Goal: Information Seeking & Learning: Learn about a topic

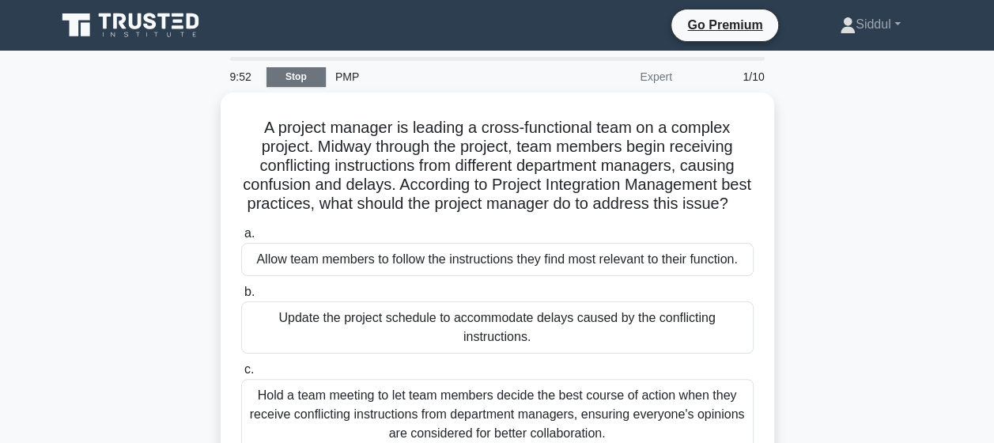
click at [296, 76] on link "Stop" at bounding box center [296, 77] width 59 height 20
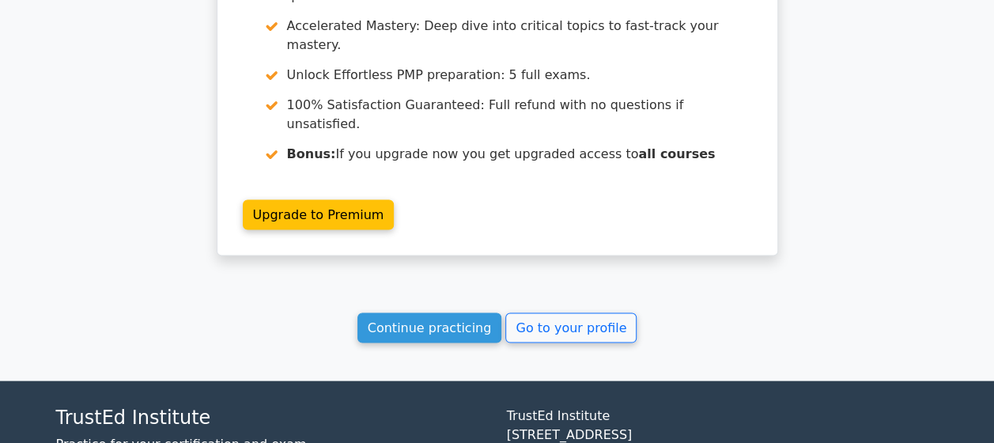
scroll to position [1496, 0]
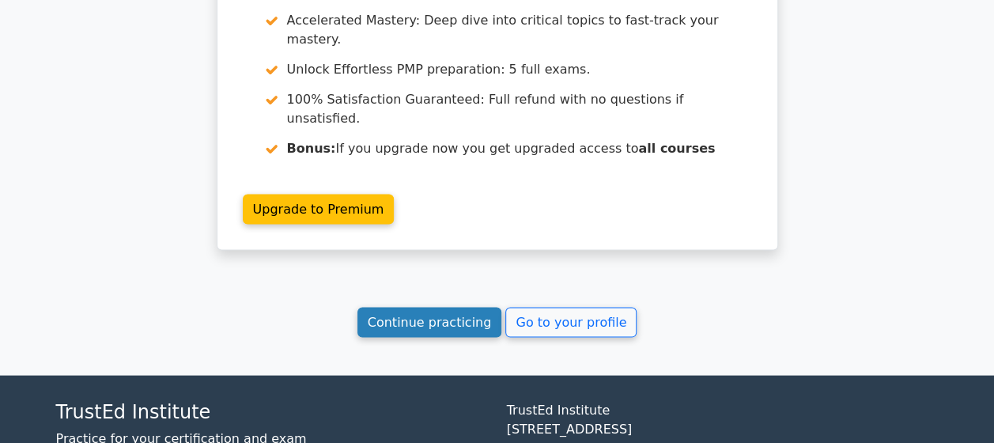
click at [420, 308] on link "Continue practicing" at bounding box center [429, 323] width 145 height 30
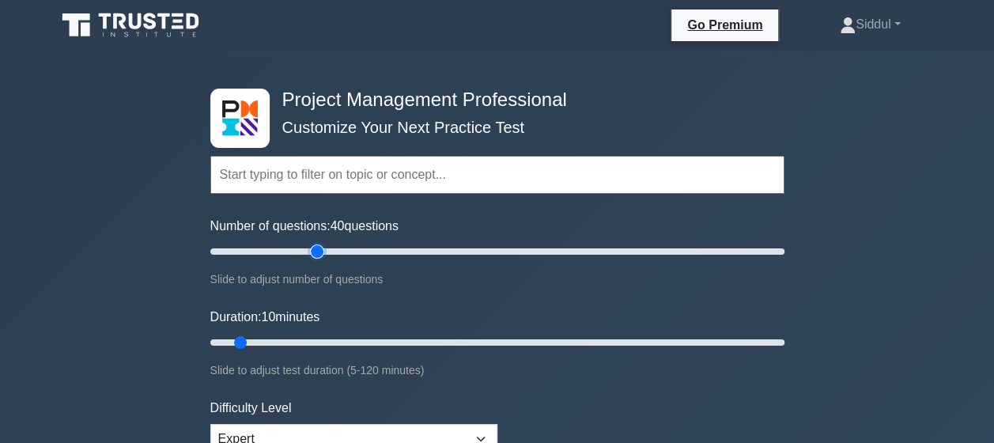
click at [315, 249] on input "Number of questions: 40 questions" at bounding box center [497, 251] width 574 height 19
type input "35"
click at [297, 252] on input "Number of questions: 35 questions" at bounding box center [497, 251] width 574 height 19
click at [325, 335] on input "Duration: 25 minutes" at bounding box center [497, 342] width 574 height 19
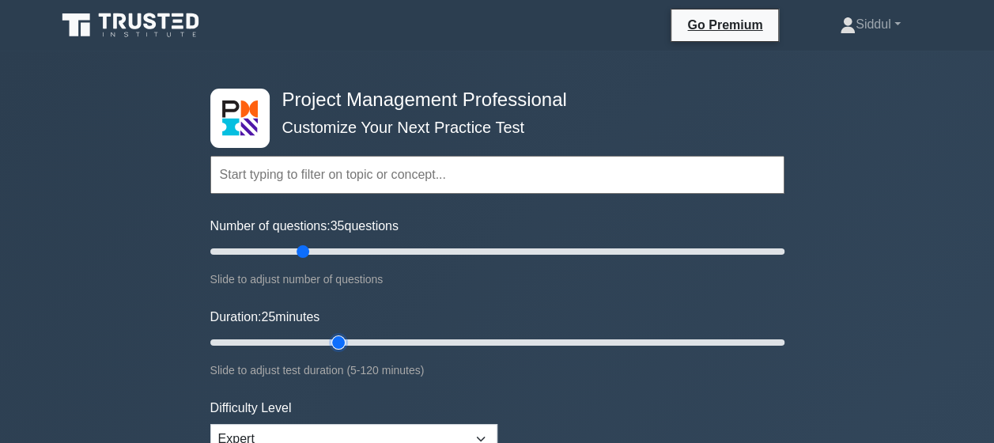
click at [333, 336] on input "Duration: 25 minutes" at bounding box center [497, 342] width 574 height 19
type input "35"
click at [357, 336] on input "Duration: 35 minutes" at bounding box center [497, 342] width 574 height 19
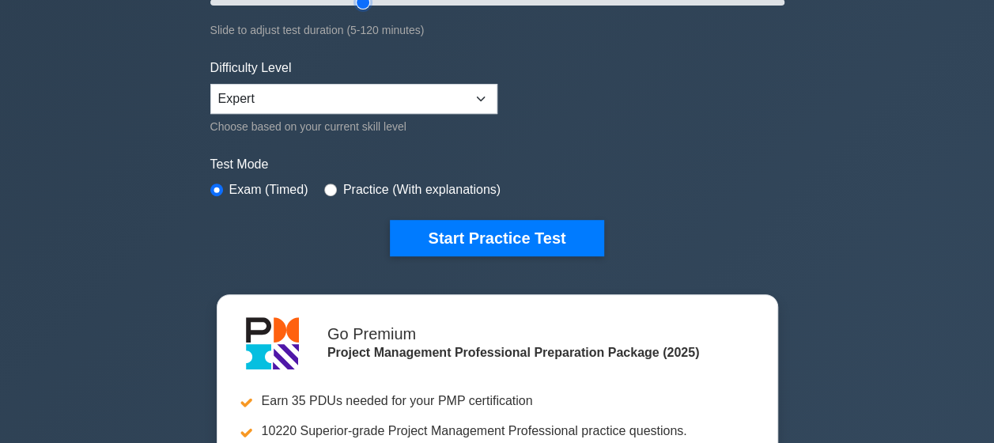
scroll to position [348, 0]
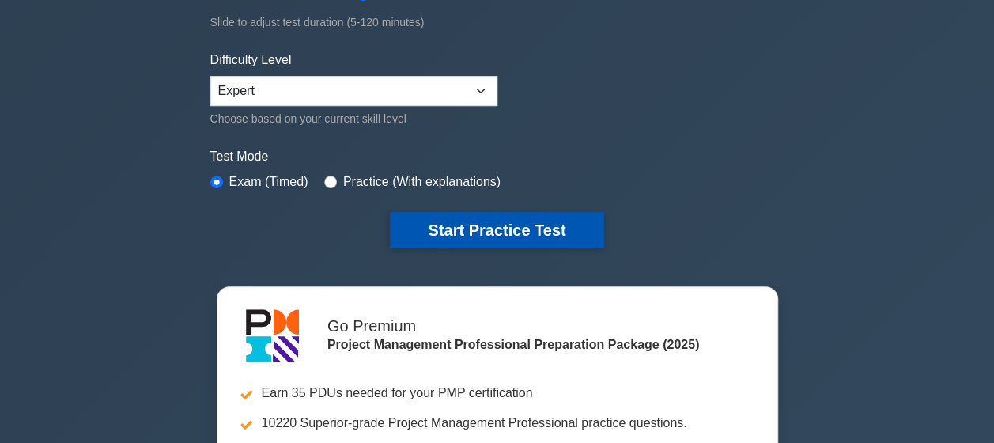
click at [553, 220] on button "Start Practice Test" at bounding box center [497, 230] width 214 height 36
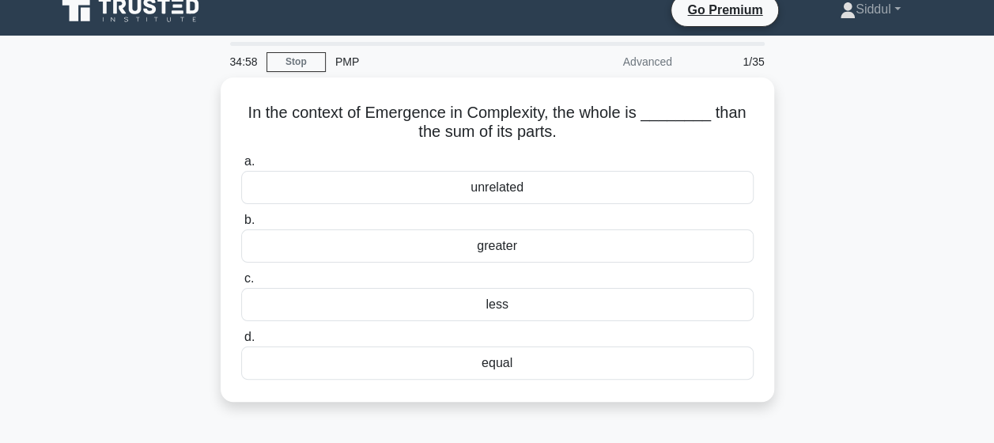
scroll to position [17, 0]
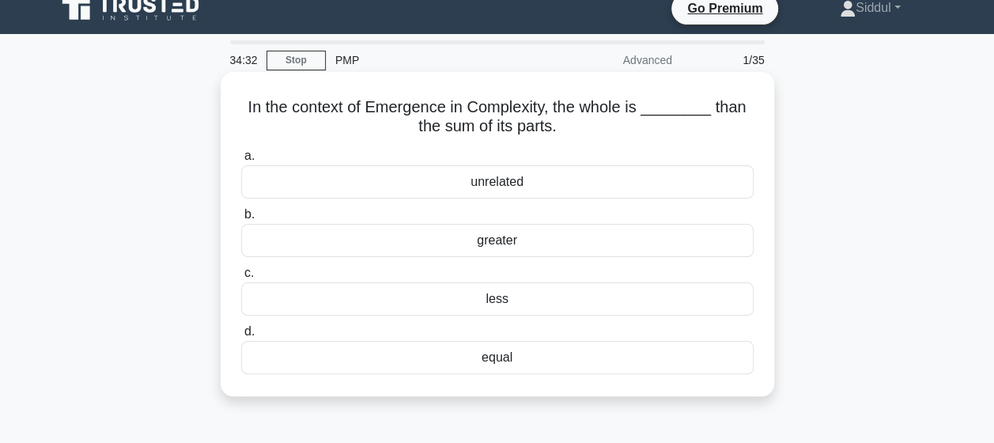
click at [503, 240] on div "greater" at bounding box center [497, 240] width 512 height 33
click at [241, 220] on input "b. greater" at bounding box center [241, 215] width 0 height 10
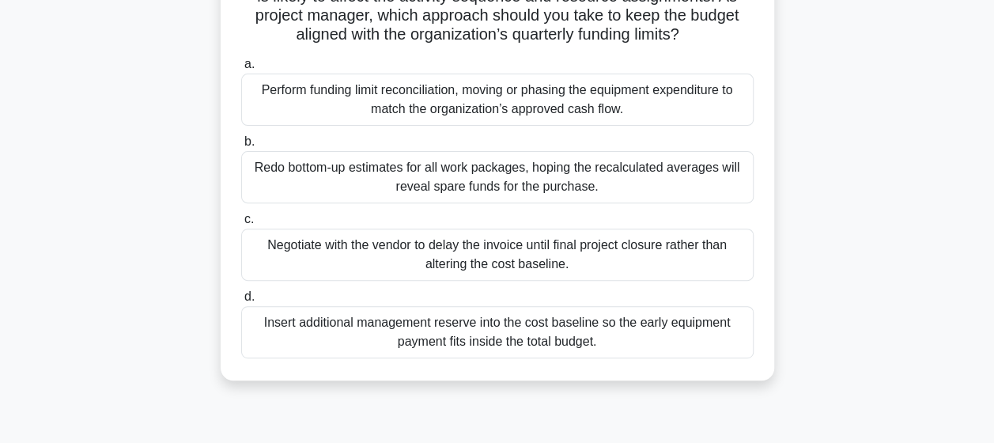
scroll to position [221, 0]
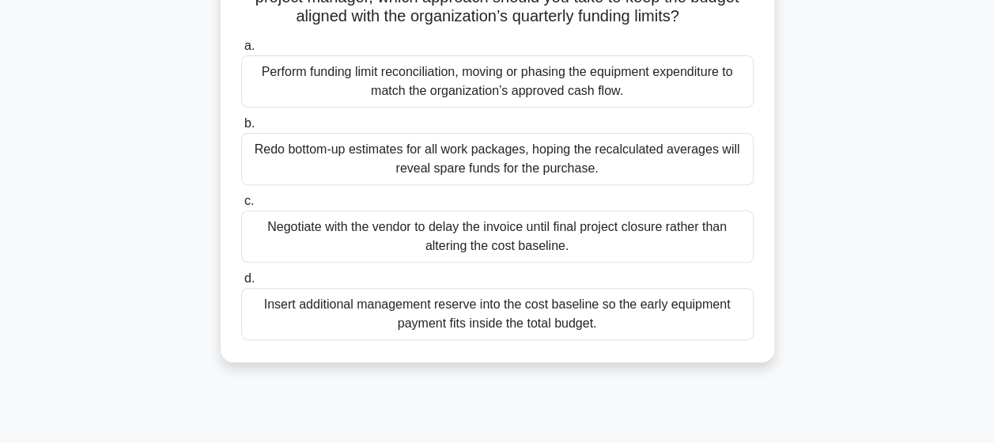
click at [512, 96] on div "Perform funding limit reconciliation, moving or phasing the equipment expenditu…" at bounding box center [497, 81] width 512 height 52
click at [241, 51] on input "a. Perform funding limit reconciliation, moving or phasing the equipment expend…" at bounding box center [241, 46] width 0 height 10
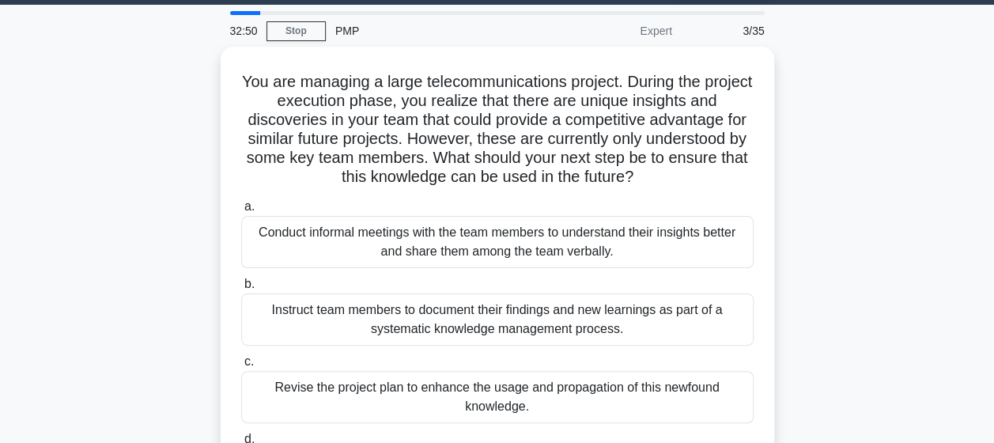
scroll to position [0, 0]
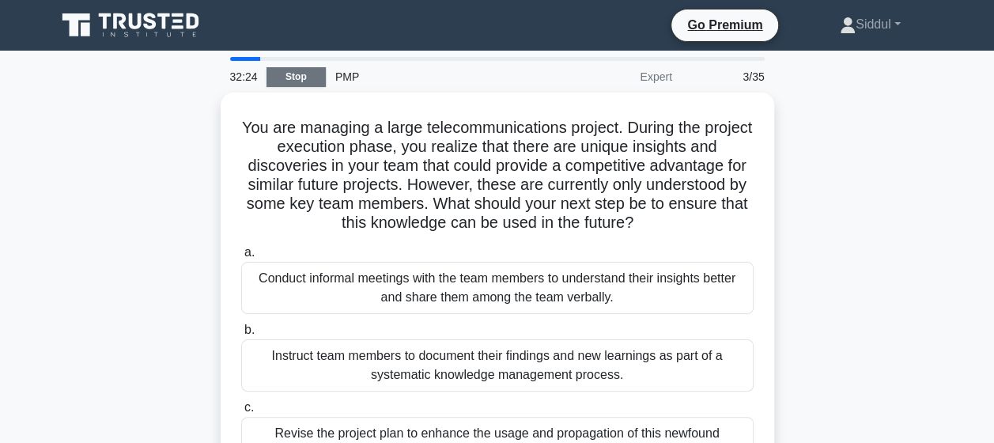
click at [289, 82] on link "Stop" at bounding box center [296, 77] width 59 height 20
click at [830, 208] on div "You are managing a large telecommunications project. During the project executi…" at bounding box center [498, 340] width 902 height 495
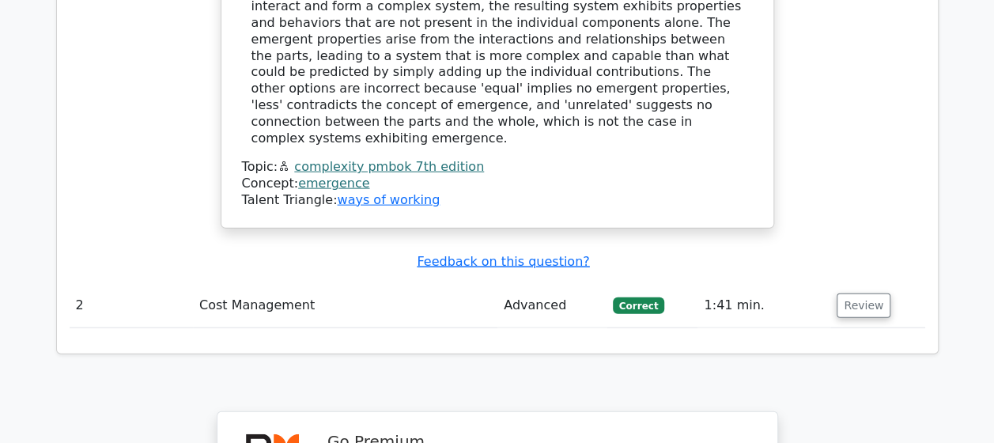
scroll to position [1680, 0]
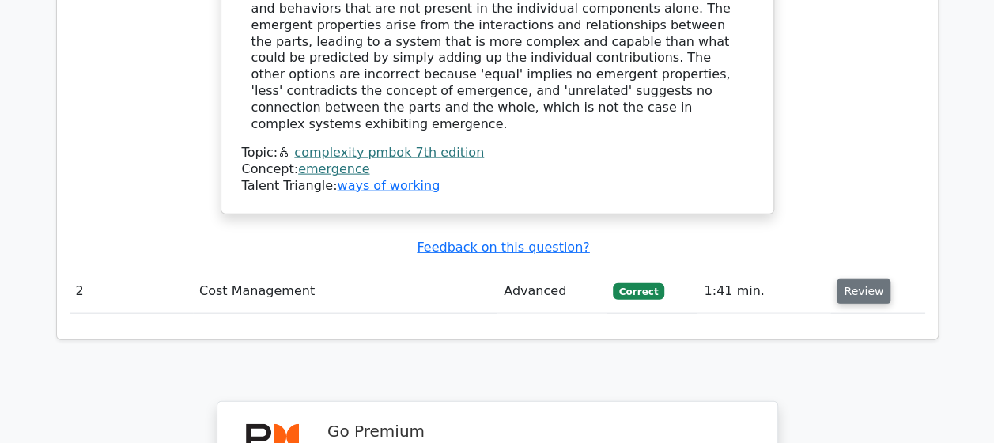
click at [855, 279] on button "Review" at bounding box center [864, 291] width 54 height 25
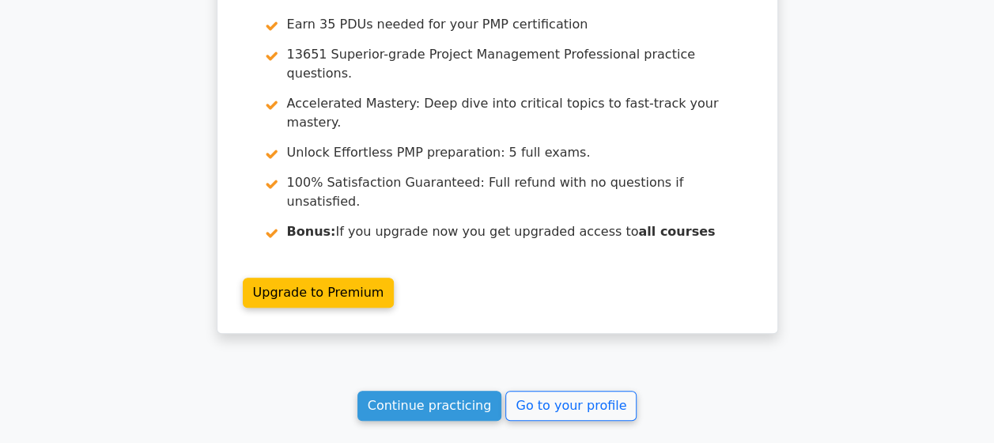
scroll to position [3162, 0]
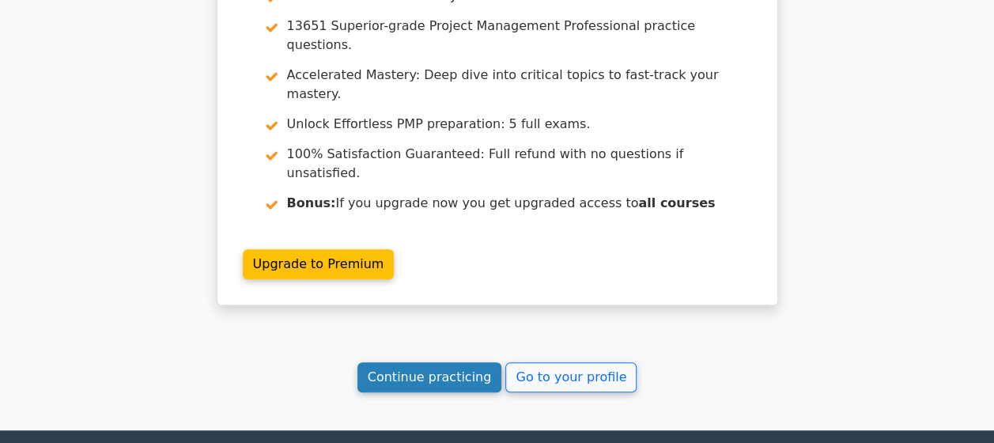
click at [462, 362] on link "Continue practicing" at bounding box center [429, 377] width 145 height 30
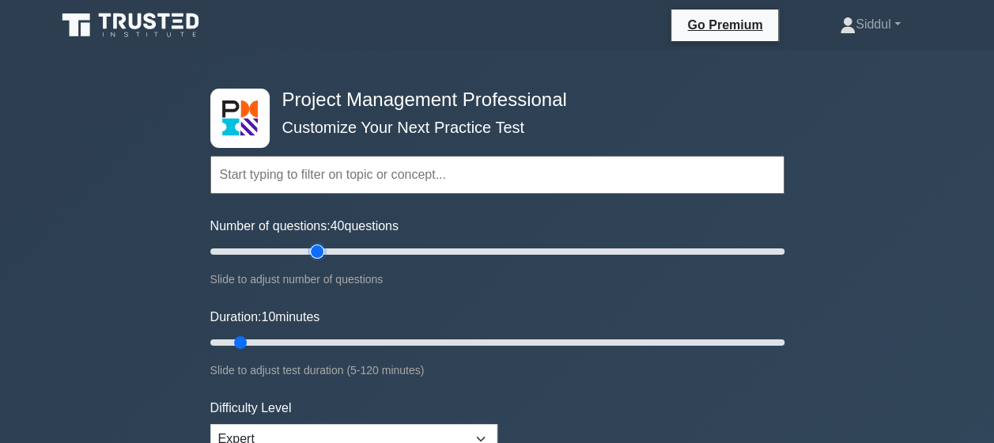
click at [321, 247] on input "Number of questions: 40 questions" at bounding box center [497, 251] width 574 height 19
type input "30"
click at [285, 251] on input "Number of questions: 30 questions" at bounding box center [497, 251] width 574 height 19
click at [274, 342] on input "Duration: 15 minutes" at bounding box center [497, 342] width 574 height 19
click at [287, 343] on input "Duration: 20 minutes" at bounding box center [497, 342] width 574 height 19
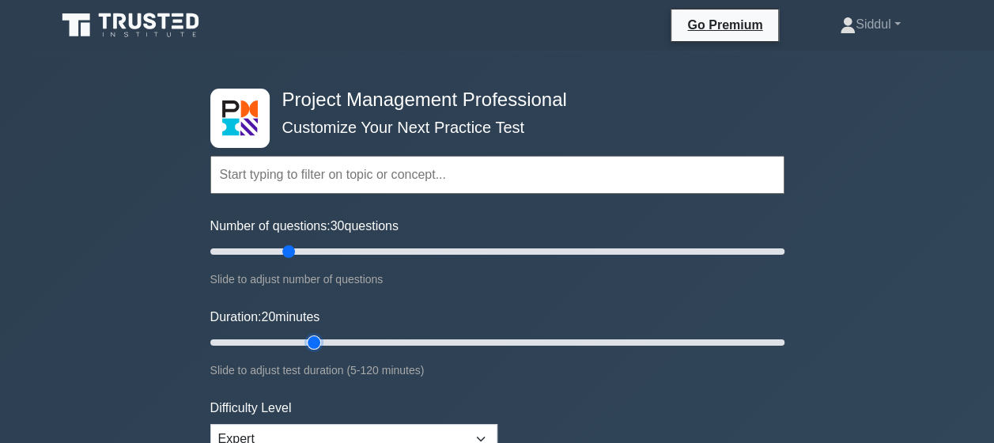
click at [312, 346] on input "Duration: 20 minutes" at bounding box center [497, 342] width 574 height 19
type input "30"
click at [334, 342] on input "Duration: 30 minutes" at bounding box center [497, 342] width 574 height 19
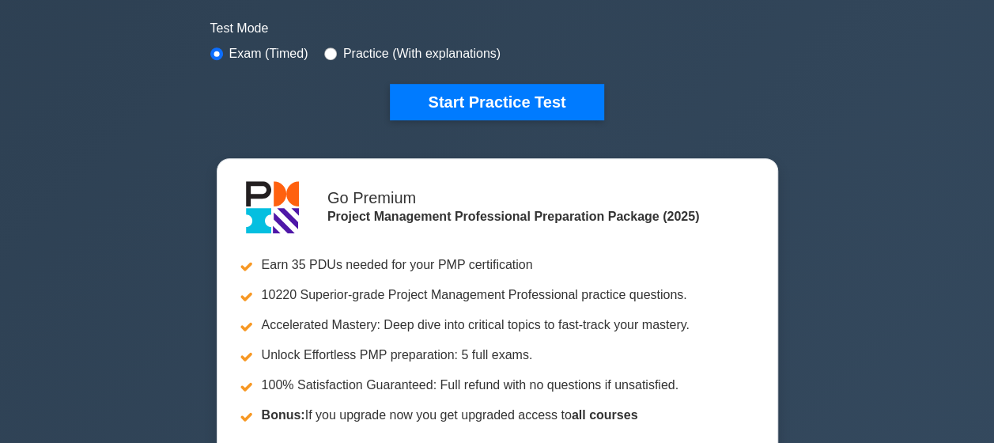
scroll to position [495, 0]
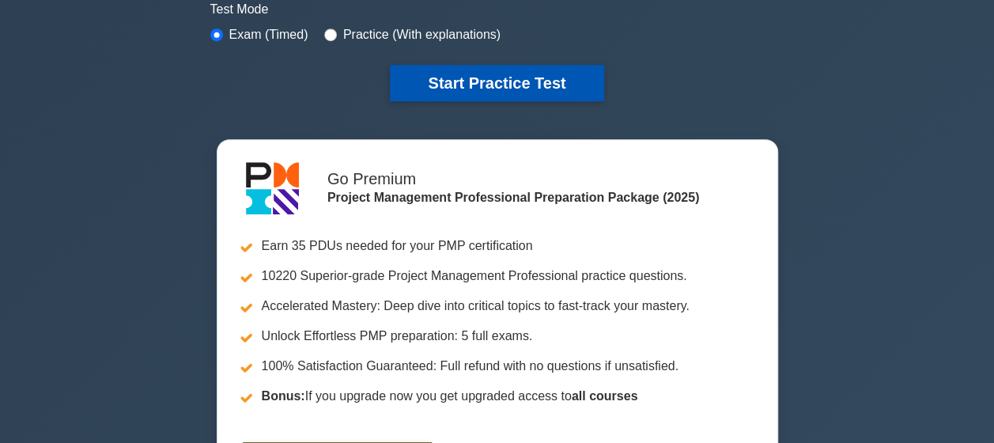
click at [459, 82] on button "Start Practice Test" at bounding box center [497, 83] width 214 height 36
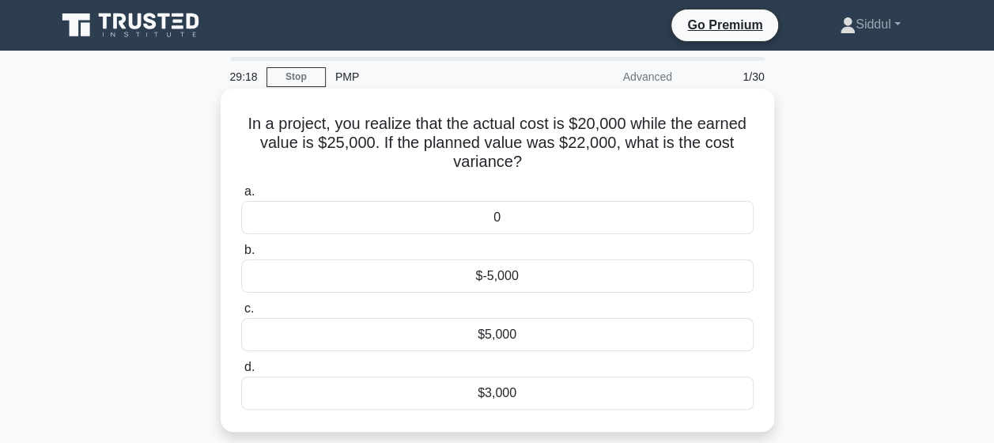
click at [487, 328] on div "$5,000" at bounding box center [497, 334] width 512 height 33
click at [241, 314] on input "c. $5,000" at bounding box center [241, 309] width 0 height 10
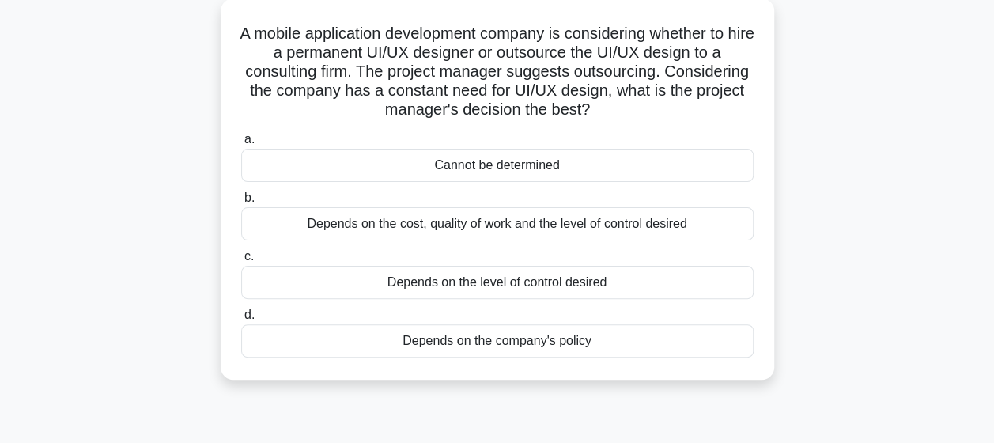
scroll to position [95, 0]
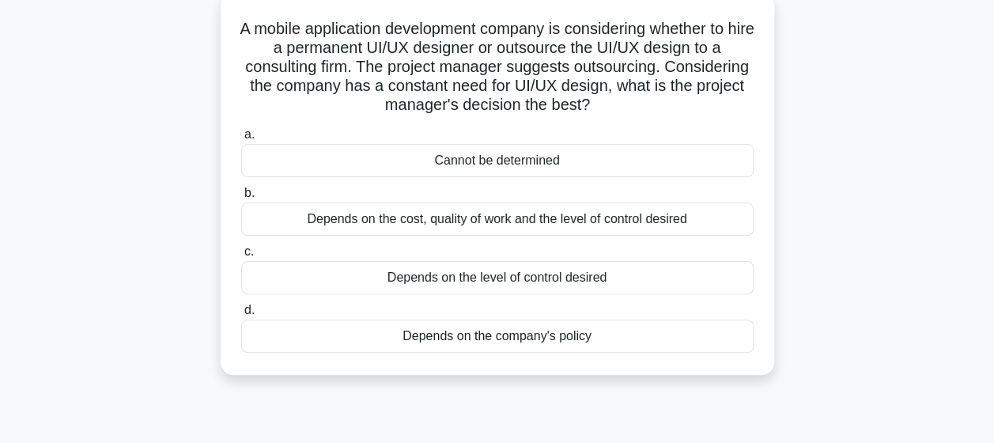
click at [622, 222] on div "Depends on the cost, quality of work and the level of control desired" at bounding box center [497, 218] width 512 height 33
click at [241, 199] on input "b. Depends on the cost, quality of work and the level of control desired" at bounding box center [241, 193] width 0 height 10
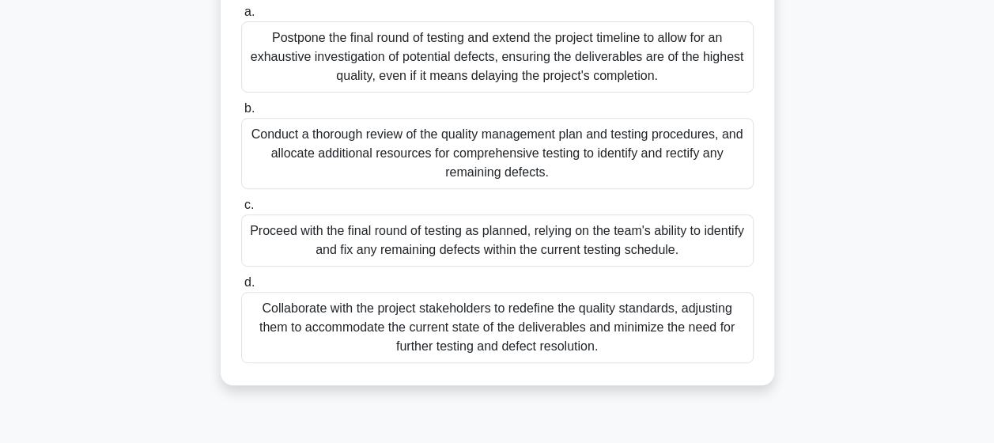
scroll to position [258, 0]
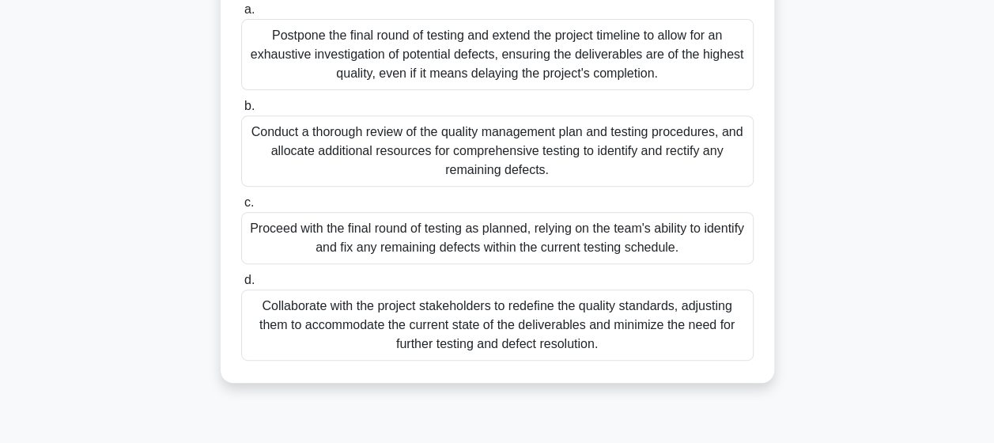
click at [617, 351] on div "Collaborate with the project stakeholders to redefine the quality standards, ad…" at bounding box center [497, 324] width 512 height 71
click at [241, 285] on input "d. Collaborate with the project stakeholders to redefine the quality standards,…" at bounding box center [241, 280] width 0 height 10
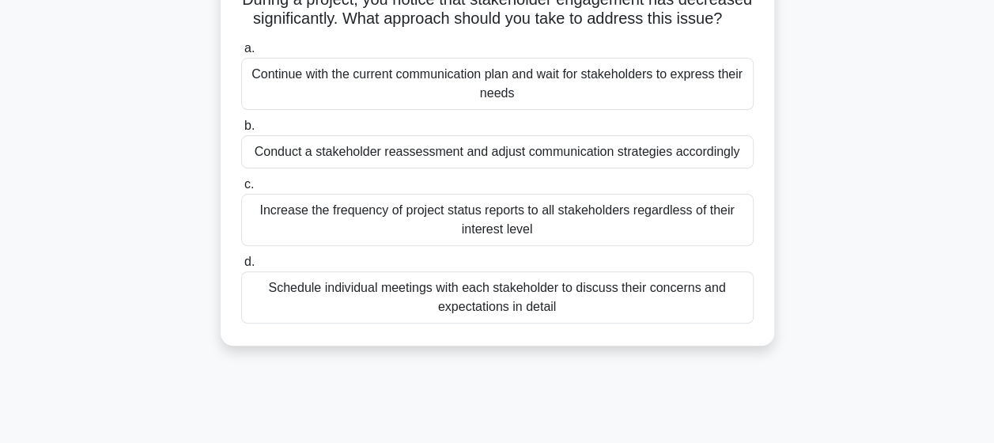
scroll to position [132, 0]
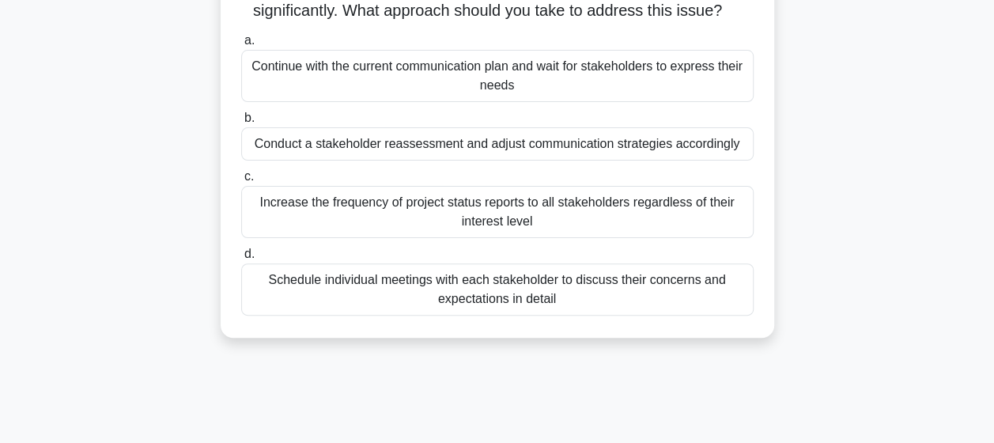
click at [490, 161] on div "Conduct a stakeholder reassessment and adjust communication strategies accordin…" at bounding box center [497, 143] width 512 height 33
click at [241, 123] on input "b. Conduct a stakeholder reassessment and adjust communication strategies accor…" at bounding box center [241, 118] width 0 height 10
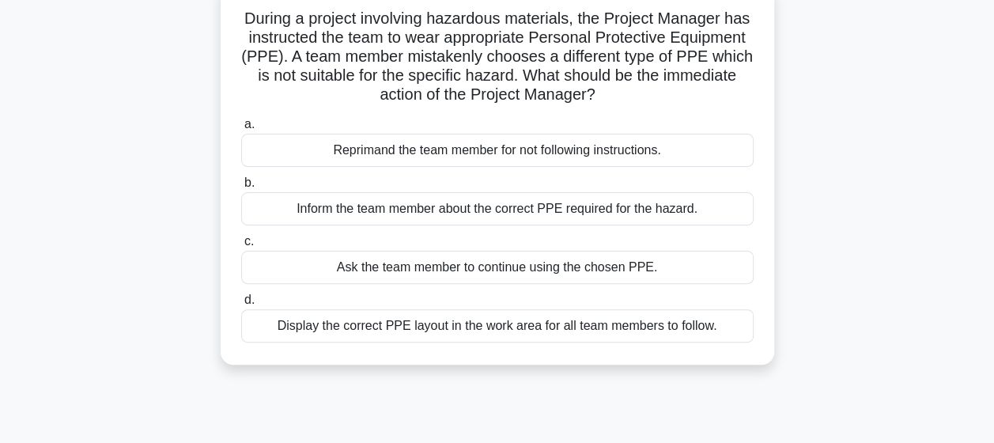
scroll to position [111, 0]
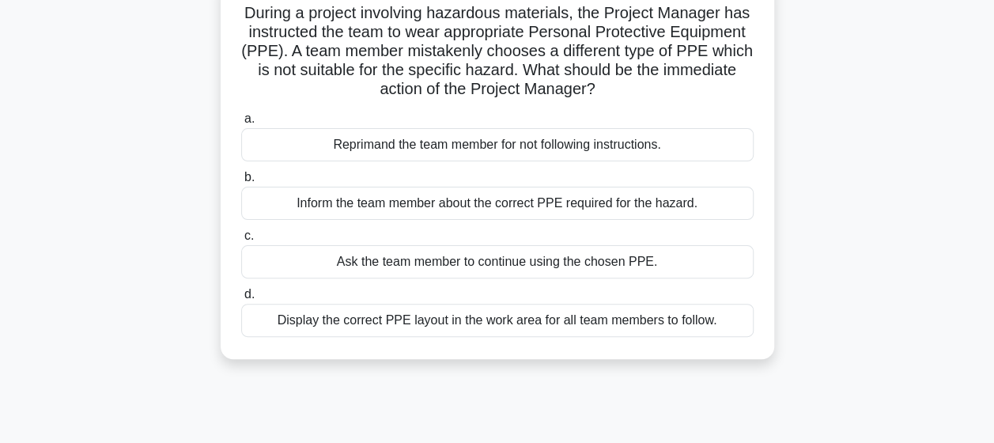
click at [525, 205] on div "Inform the team member about the correct PPE required for the hazard." at bounding box center [497, 203] width 512 height 33
click at [241, 183] on input "b. Inform the team member about the correct PPE required for the hazard." at bounding box center [241, 177] width 0 height 10
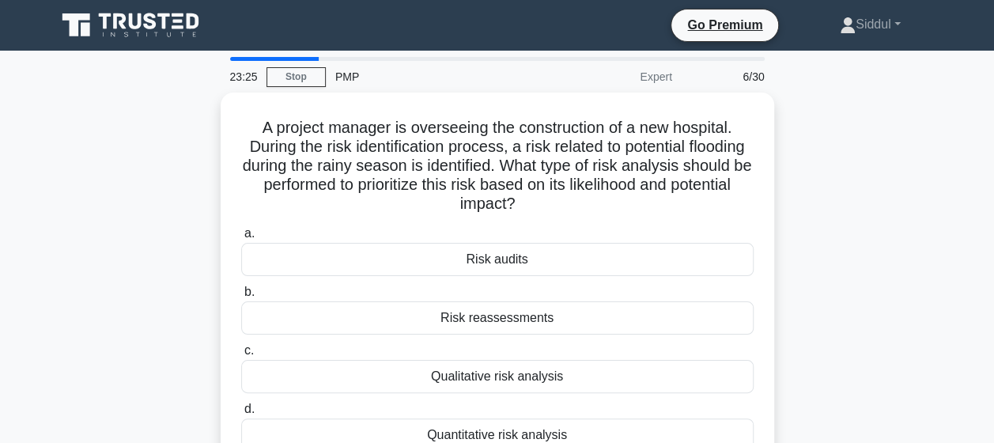
scroll to position [0, 0]
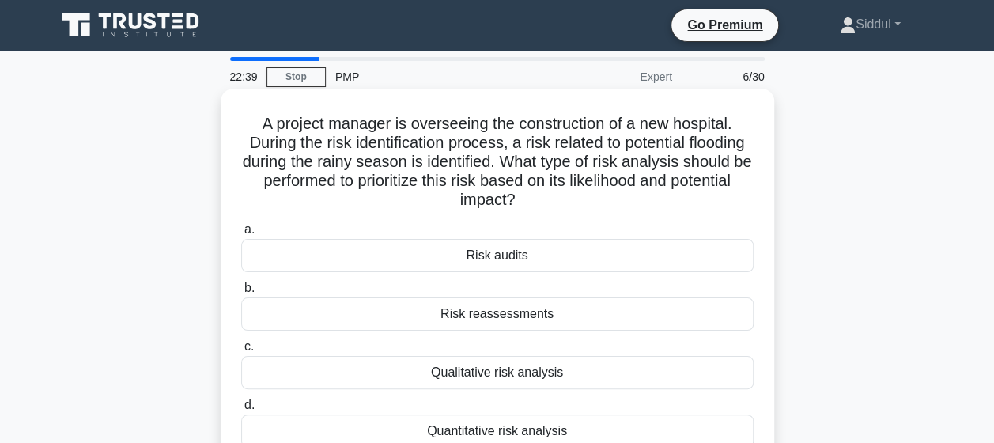
click at [467, 433] on div "Quantitative risk analysis" at bounding box center [497, 430] width 512 height 33
click at [241, 410] on input "d. Quantitative risk analysis" at bounding box center [241, 405] width 0 height 10
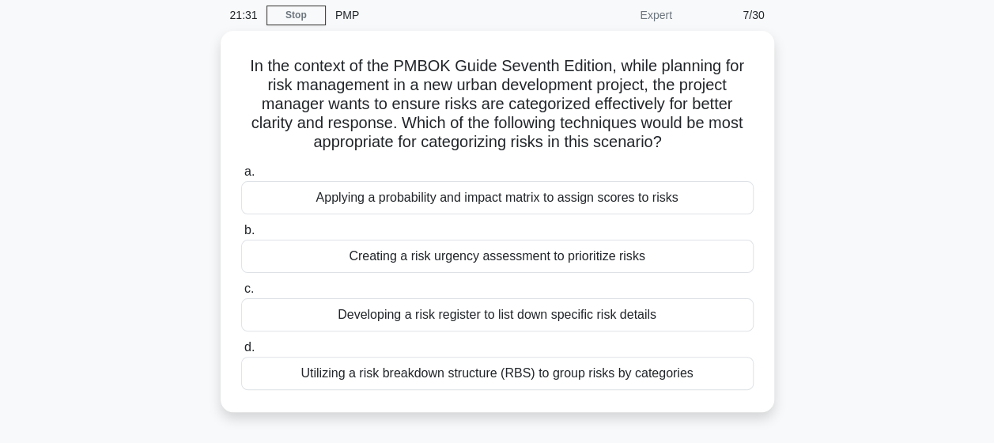
scroll to position [64, 0]
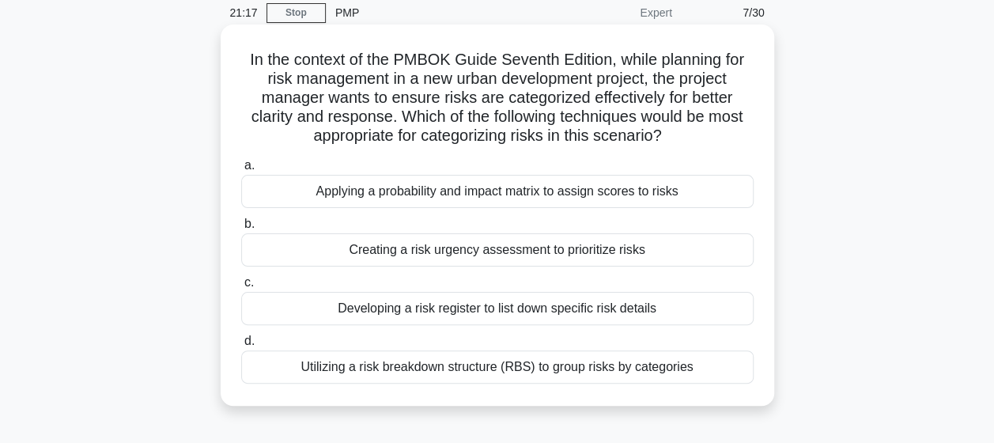
click at [502, 362] on div "Utilizing a risk breakdown structure (RBS) to group risks by categories" at bounding box center [497, 366] width 512 height 33
click at [241, 346] on input "d. Utilizing a risk breakdown structure (RBS) to group risks by categories" at bounding box center [241, 341] width 0 height 10
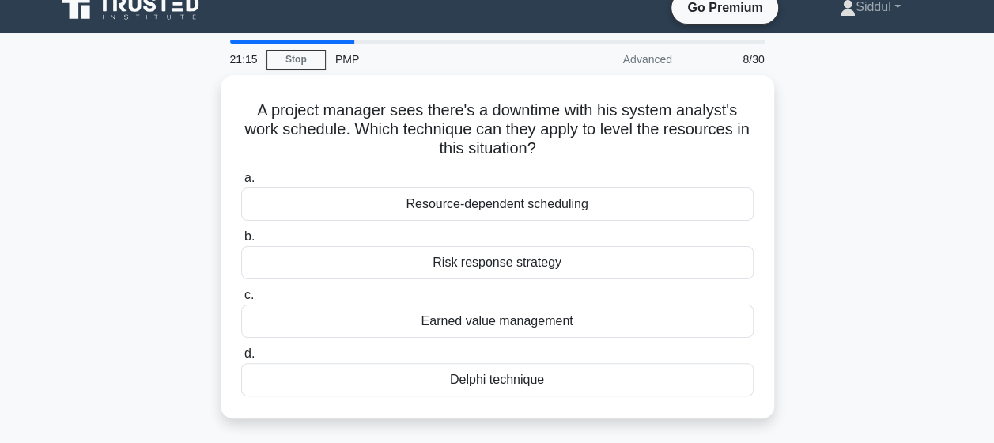
scroll to position [0, 0]
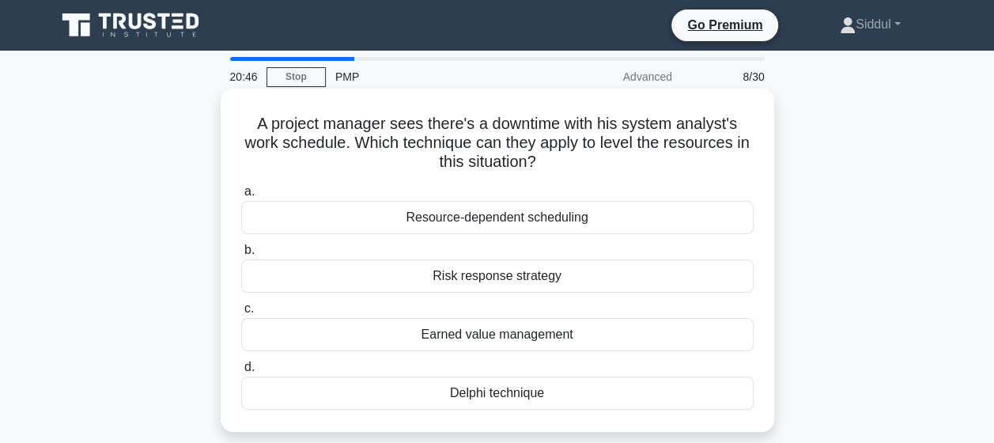
click at [541, 391] on div "Delphi technique" at bounding box center [497, 392] width 512 height 33
click at [241, 372] on input "d. Delphi technique" at bounding box center [241, 367] width 0 height 10
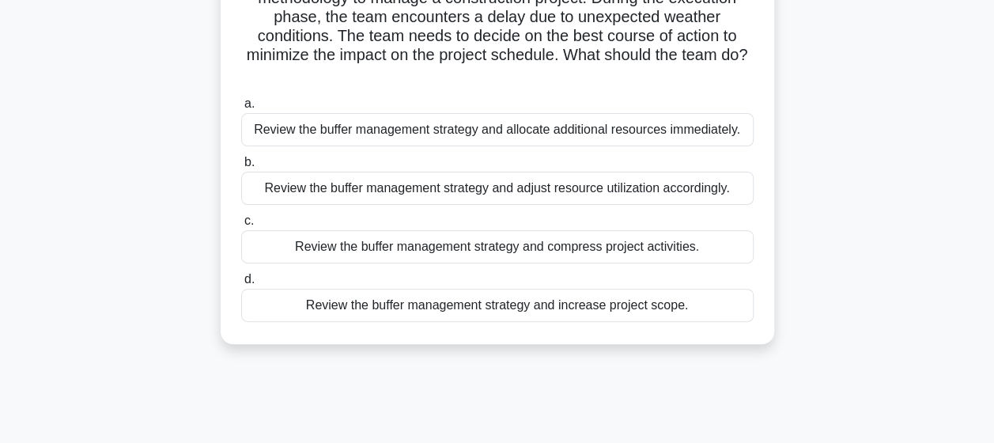
scroll to position [158, 0]
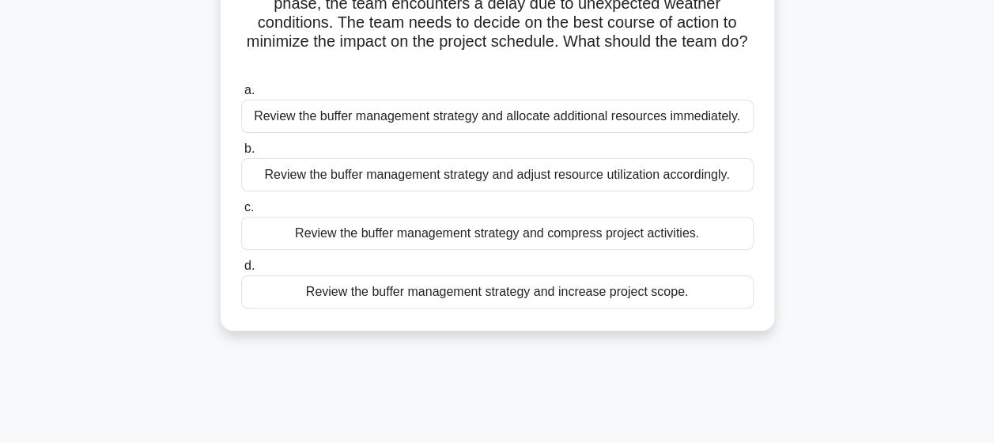
click at [485, 185] on div "Review the buffer management strategy and adjust resource utilization according…" at bounding box center [497, 174] width 512 height 33
click at [241, 154] on input "b. Review the buffer management strategy and adjust resource utilization accord…" at bounding box center [241, 149] width 0 height 10
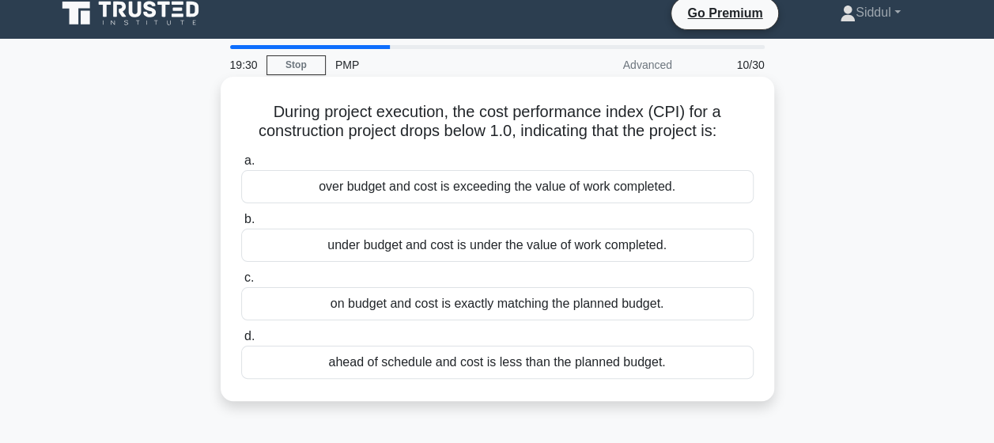
scroll to position [0, 0]
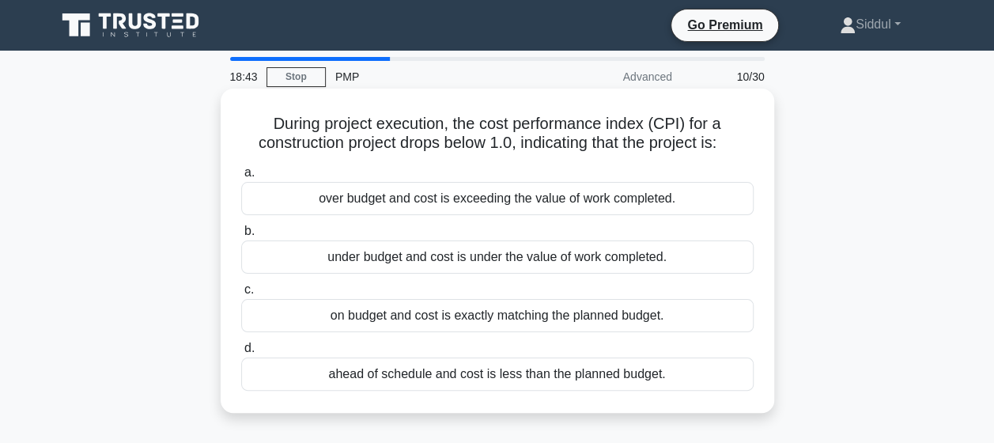
click at [426, 198] on div "over budget and cost is exceeding the value of work completed." at bounding box center [497, 198] width 512 height 33
click at [241, 178] on input "a. over budget and cost is exceeding the value of work completed." at bounding box center [241, 173] width 0 height 10
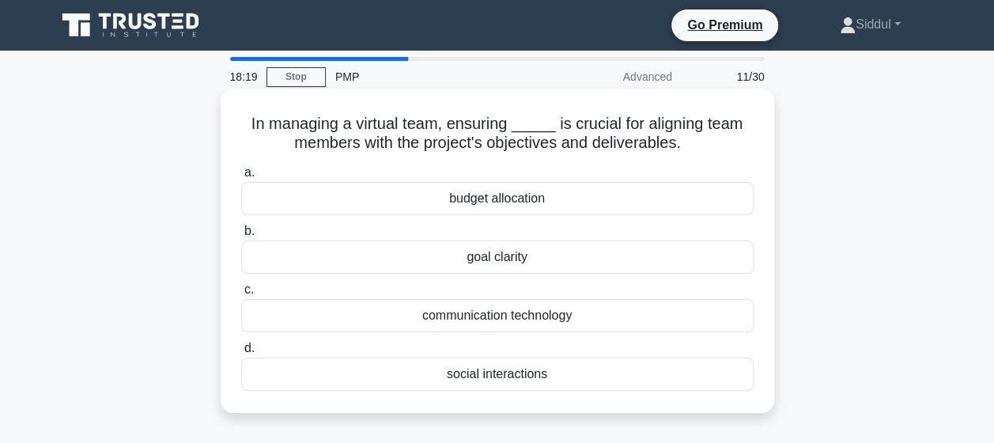
click at [541, 311] on div "communication technology" at bounding box center [497, 315] width 512 height 33
click at [241, 295] on input "c. communication technology" at bounding box center [241, 290] width 0 height 10
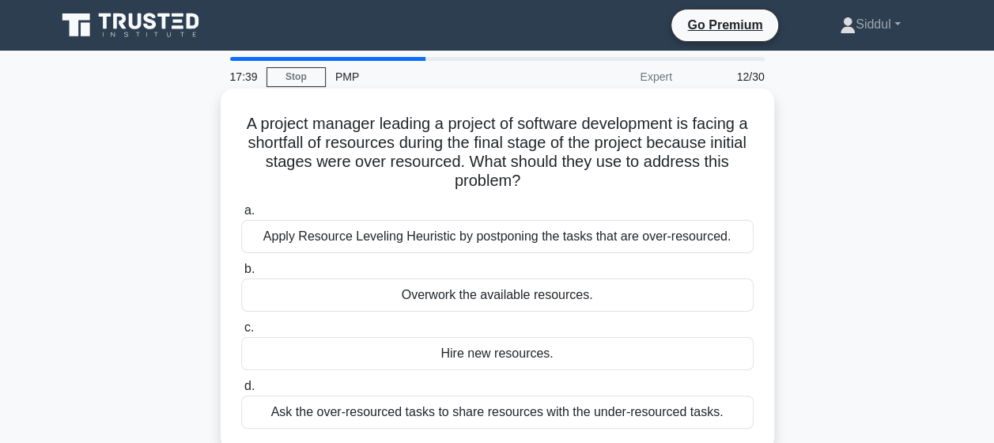
click at [534, 155] on h5 "A project manager leading a project of software development is facing a shortfa…" at bounding box center [498, 153] width 516 height 78
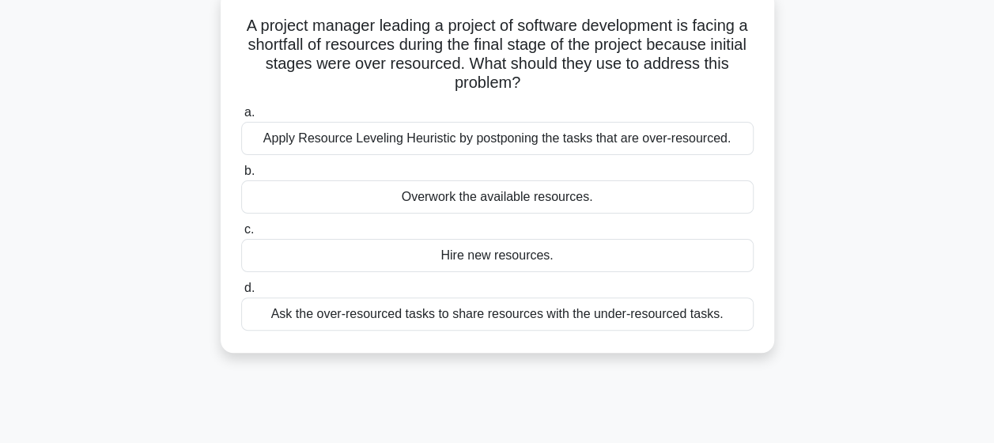
scroll to position [70, 0]
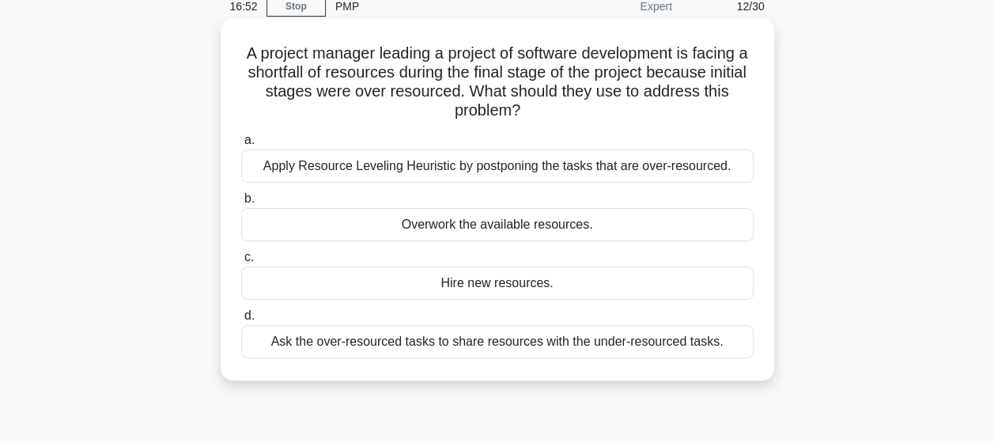
click at [444, 176] on div "Apply Resource Leveling Heuristic by postponing the tasks that are over-resourc…" at bounding box center [497, 165] width 512 height 33
click at [241, 146] on input "a. Apply Resource Leveling Heuristic by postponing the tasks that are over-reso…" at bounding box center [241, 140] width 0 height 10
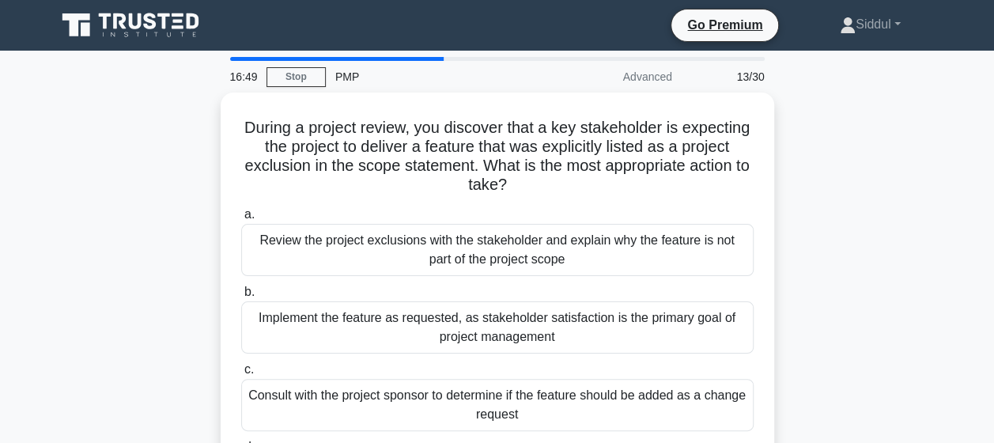
scroll to position [2, 0]
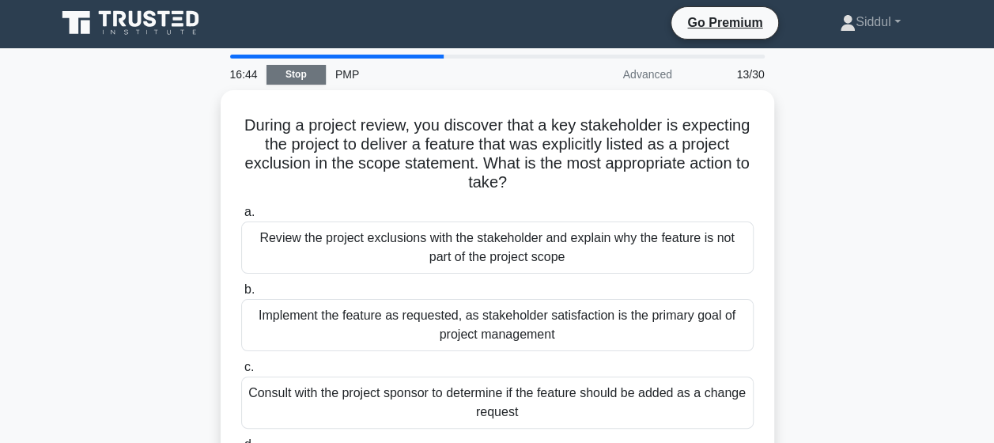
click at [304, 73] on link "Stop" at bounding box center [296, 75] width 59 height 20
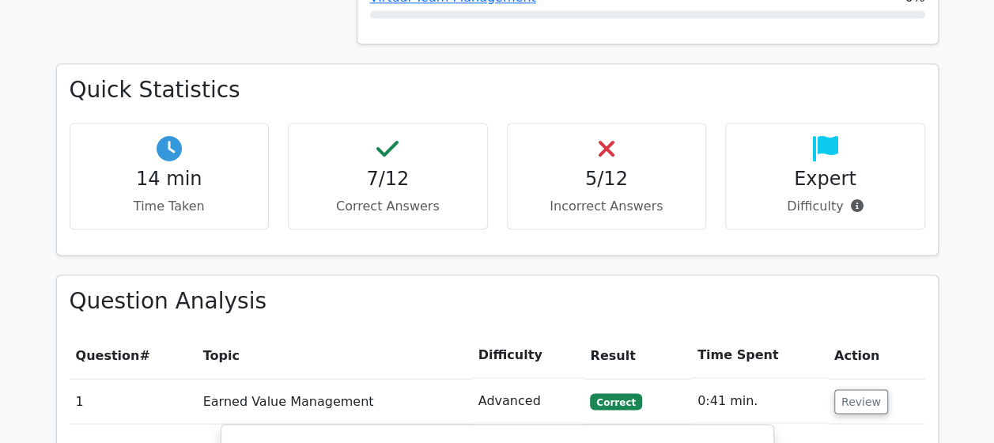
scroll to position [1115, 0]
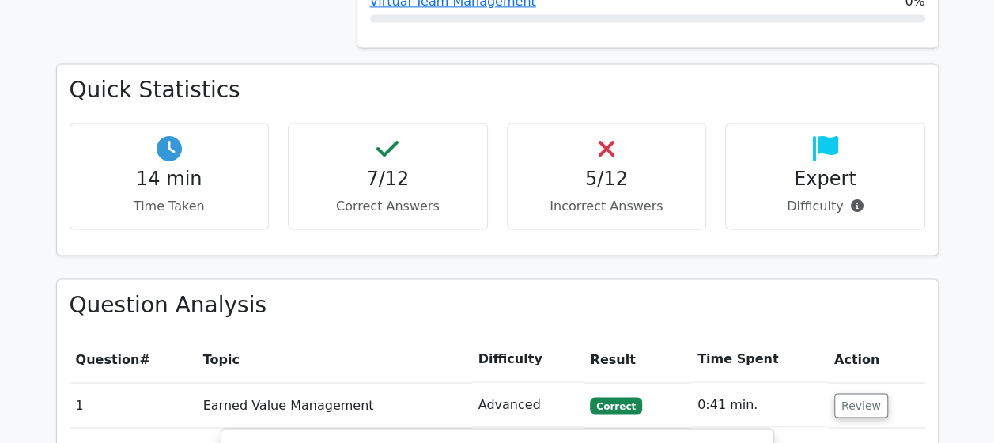
click at [629, 168] on h4 "5/12" at bounding box center [606, 179] width 173 height 23
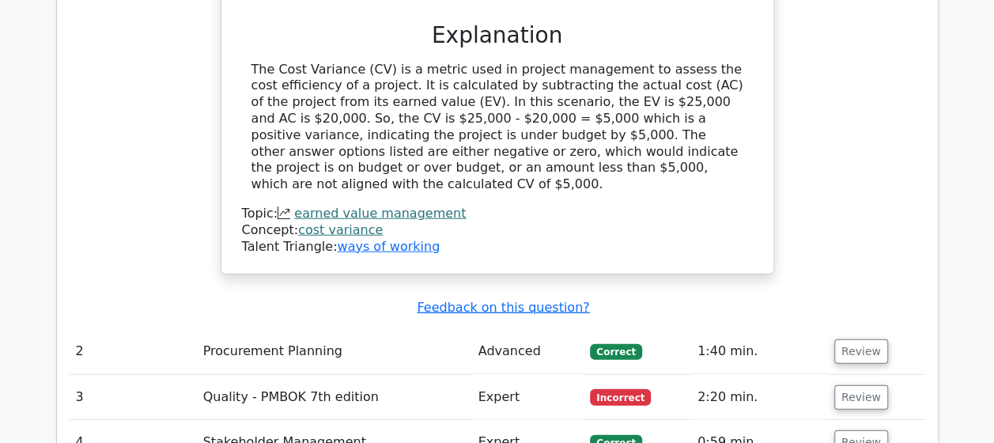
scroll to position [1860, 0]
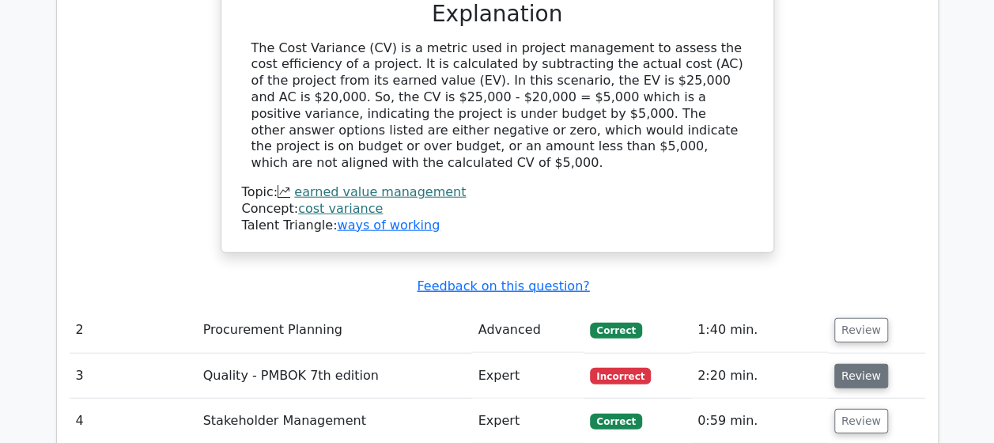
click at [853, 364] on button "Review" at bounding box center [861, 376] width 54 height 25
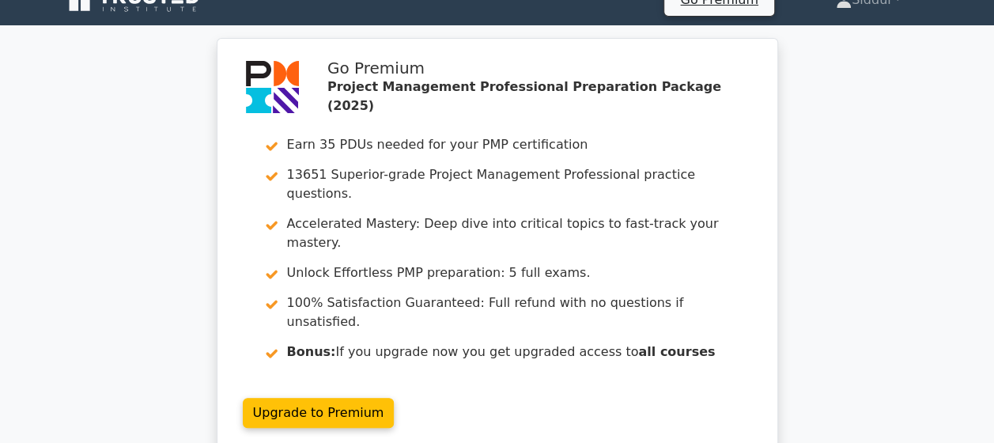
scroll to position [0, 0]
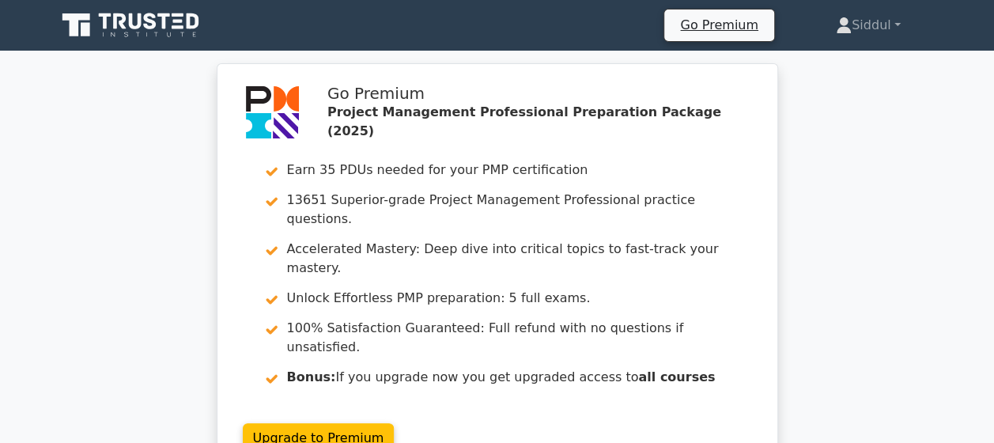
click at [827, 211] on div "Go Premium Project Management Professional Preparation Package (2025) Earn 35 P…" at bounding box center [497, 280] width 994 height 435
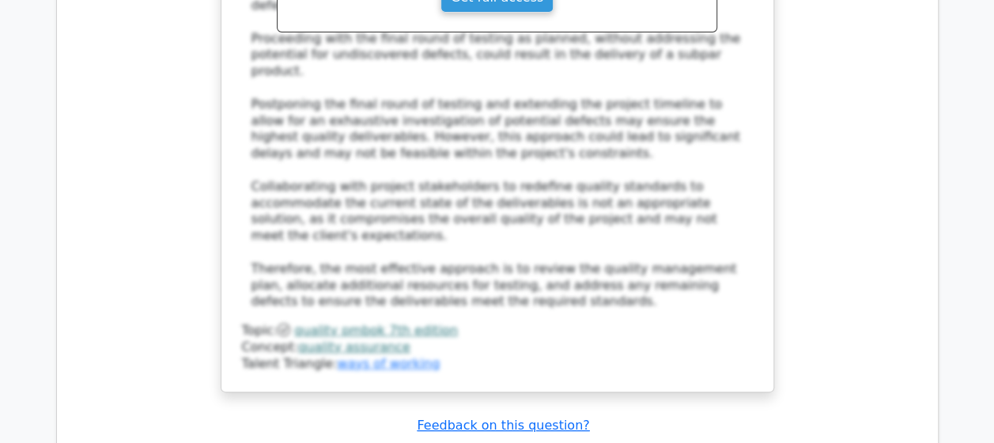
scroll to position [3066, 0]
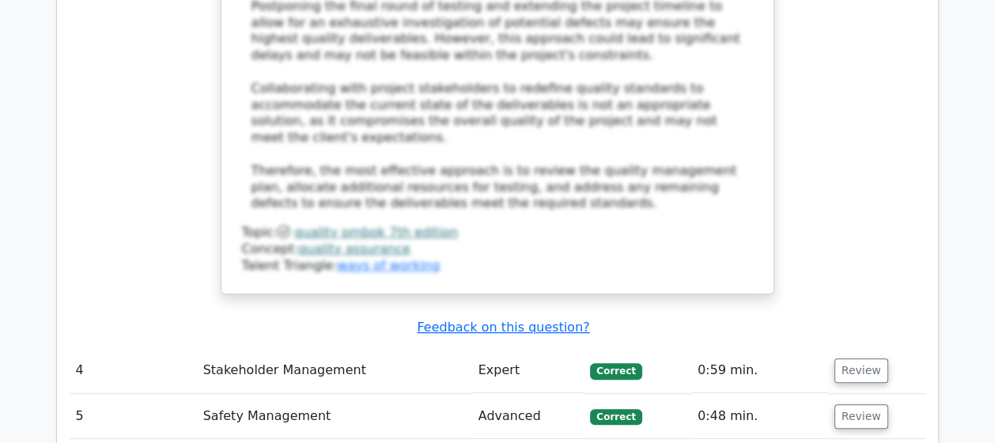
drag, startPoint x: 993, startPoint y: 265, endPoint x: 1001, endPoint y: 262, distance: 9.3
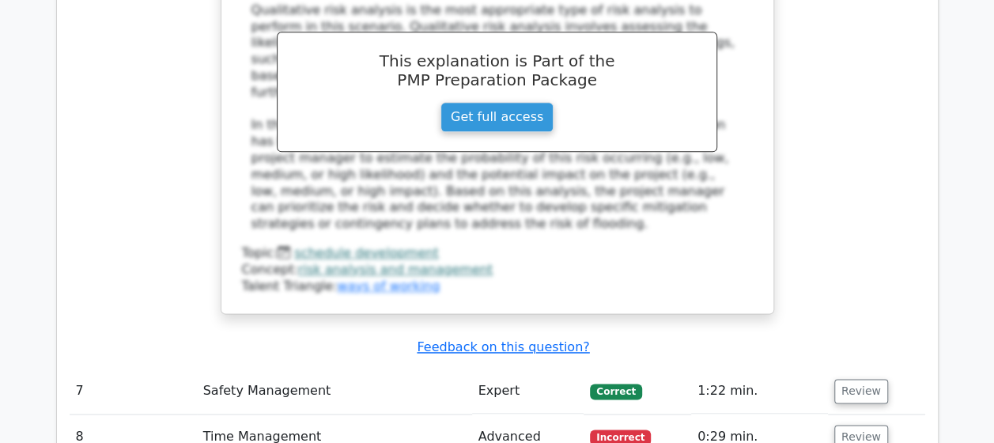
scroll to position [4049, 0]
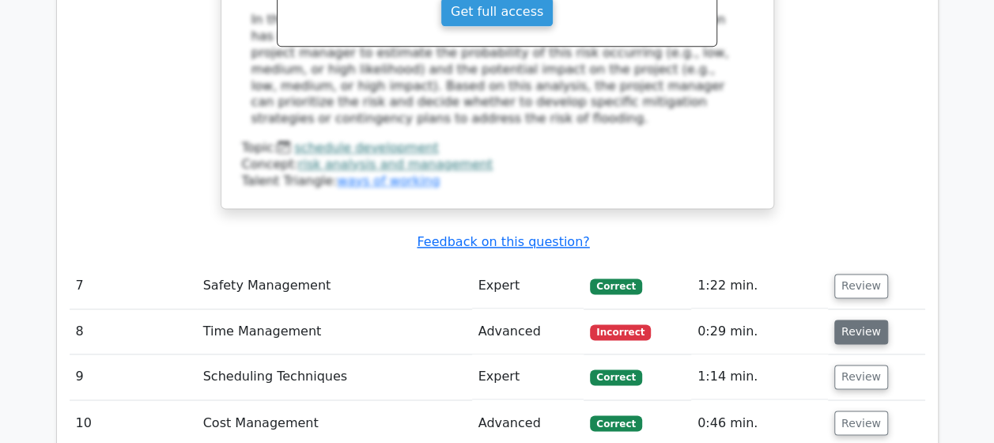
click at [843, 320] on button "Review" at bounding box center [861, 332] width 54 height 25
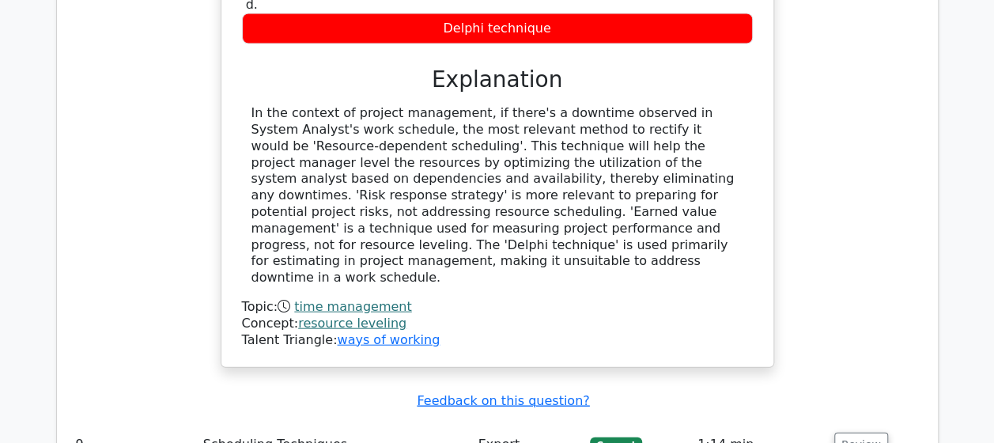
scroll to position [4641, 0]
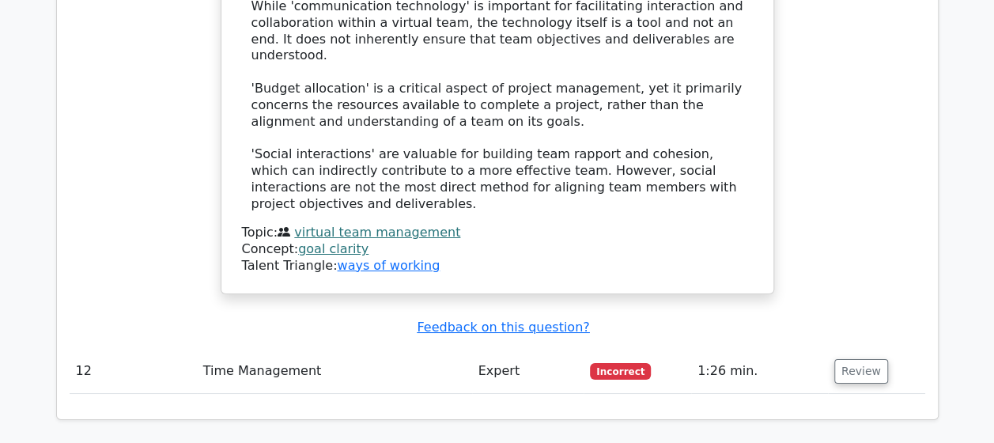
scroll to position [5664, 0]
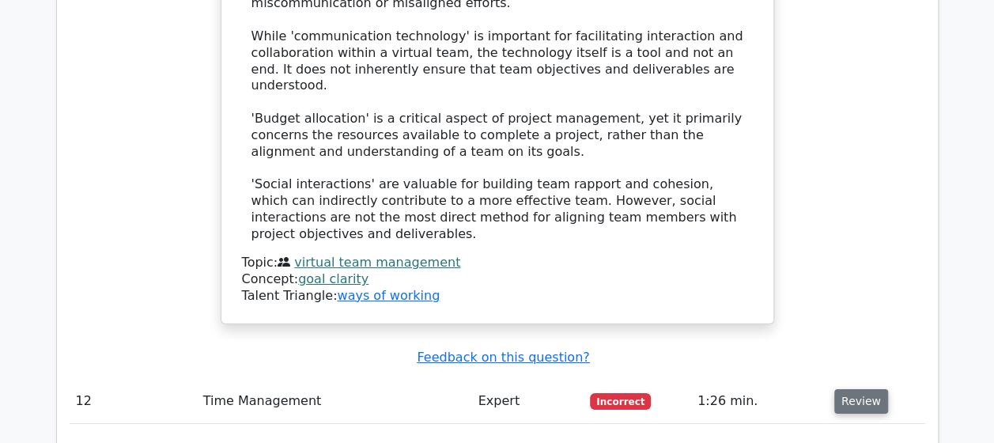
click at [862, 389] on button "Review" at bounding box center [861, 401] width 54 height 25
